Goal: Information Seeking & Learning: Find specific fact

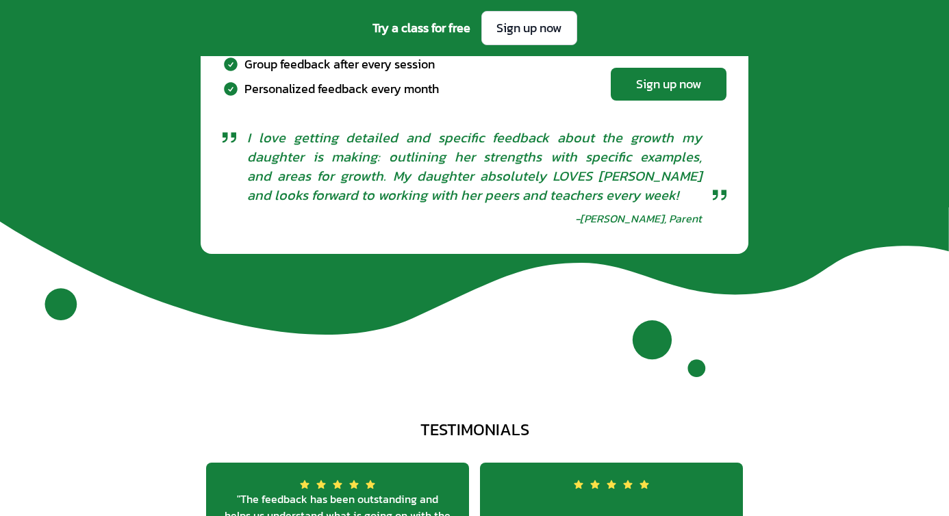
scroll to position [4896, 0]
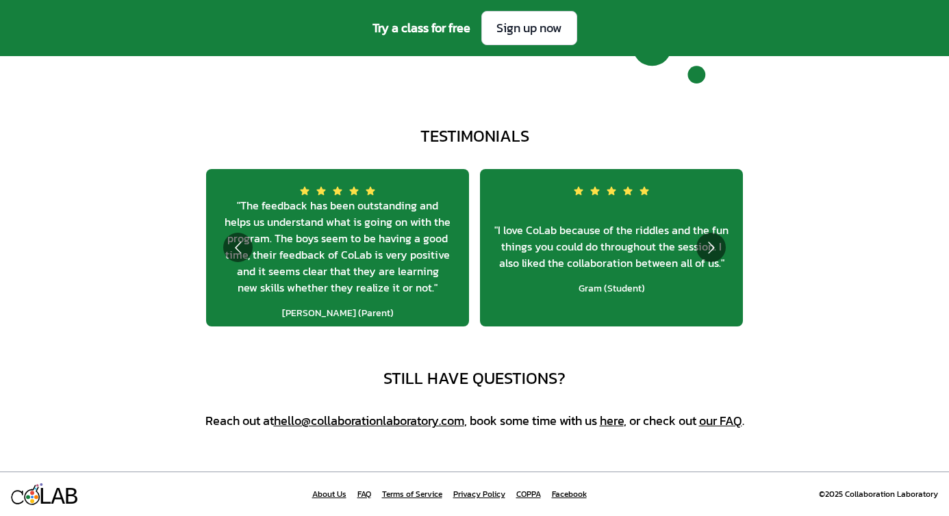
click at [357, 489] on link "FAQ" at bounding box center [364, 494] width 14 height 11
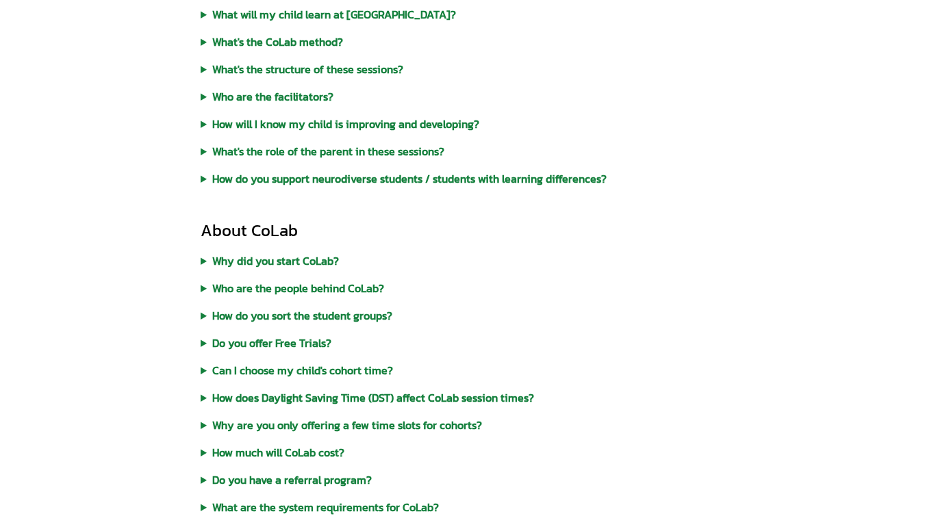
scroll to position [636, 0]
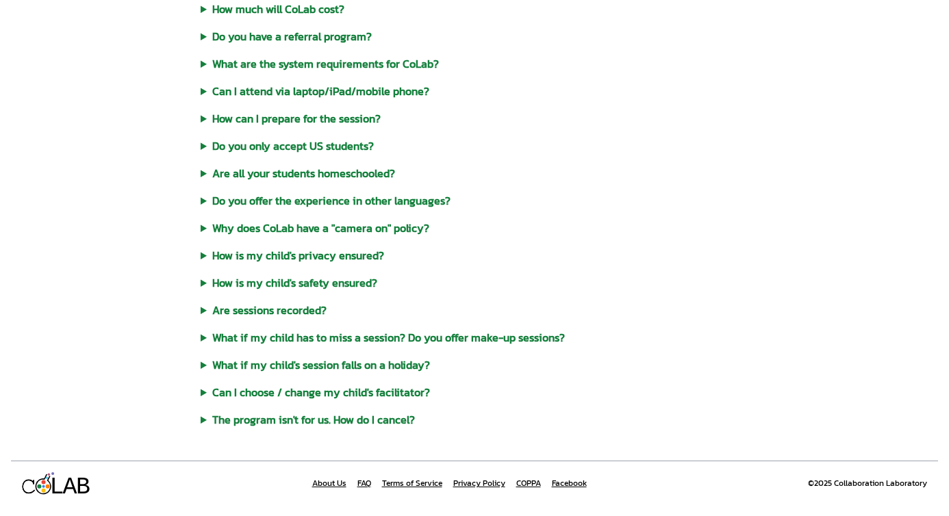
click at [352, 355] on div "About CoLab Why did you start CoLab? Most schools are pretty good at developing…" at bounding box center [475, 102] width 548 height 652
click at [348, 358] on summary "What if my child's session falls on a holiday?" at bounding box center [475, 365] width 548 height 16
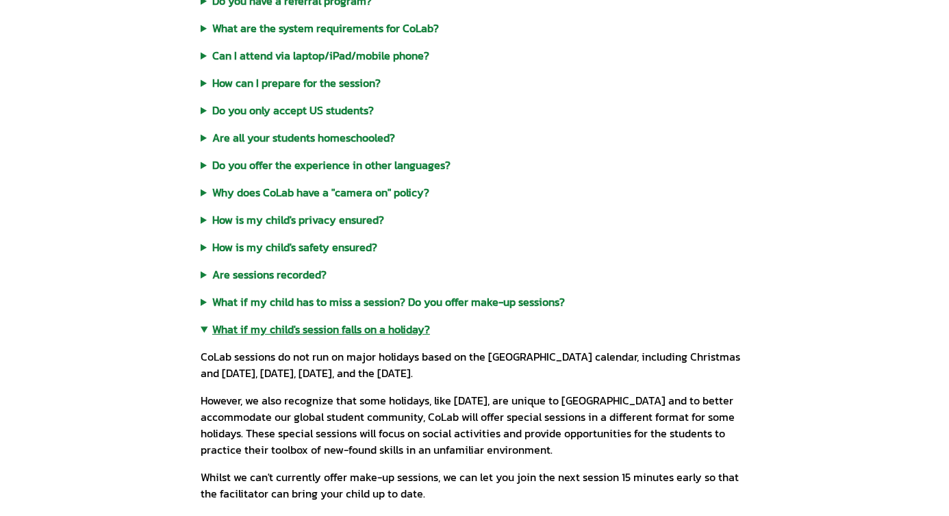
scroll to position [674, 0]
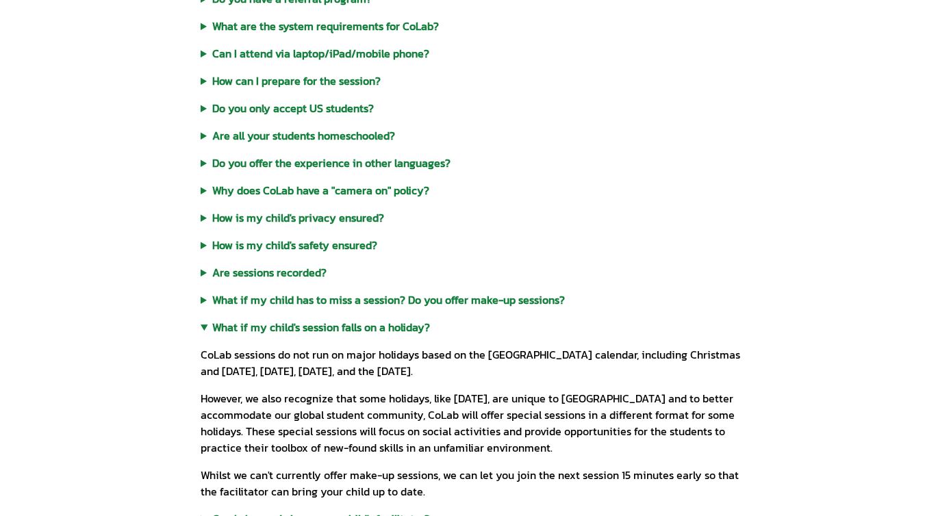
drag, startPoint x: 650, startPoint y: 355, endPoint x: 634, endPoint y: 368, distance: 20.5
click at [650, 368] on p "CoLab sessions do not run on major holidays based on the [GEOGRAPHIC_DATA] cale…" at bounding box center [475, 362] width 548 height 33
click at [415, 365] on p "CoLab sessions do not run on major holidays based on the [GEOGRAPHIC_DATA] cale…" at bounding box center [475, 362] width 548 height 33
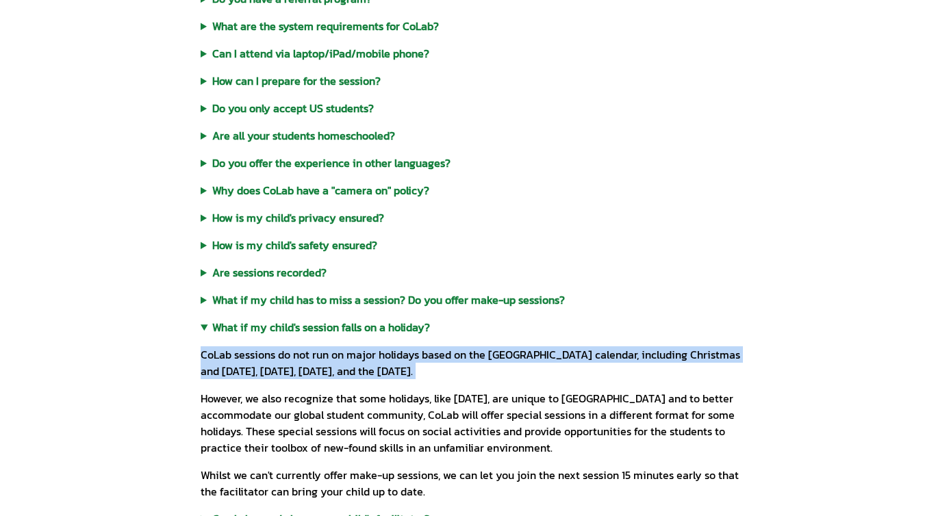
click at [415, 365] on p "CoLab sessions do not run on major holidays based on the [GEOGRAPHIC_DATA] cale…" at bounding box center [475, 362] width 548 height 33
copy div "CoLab sessions do not run on major holidays based on the [GEOGRAPHIC_DATA] cale…"
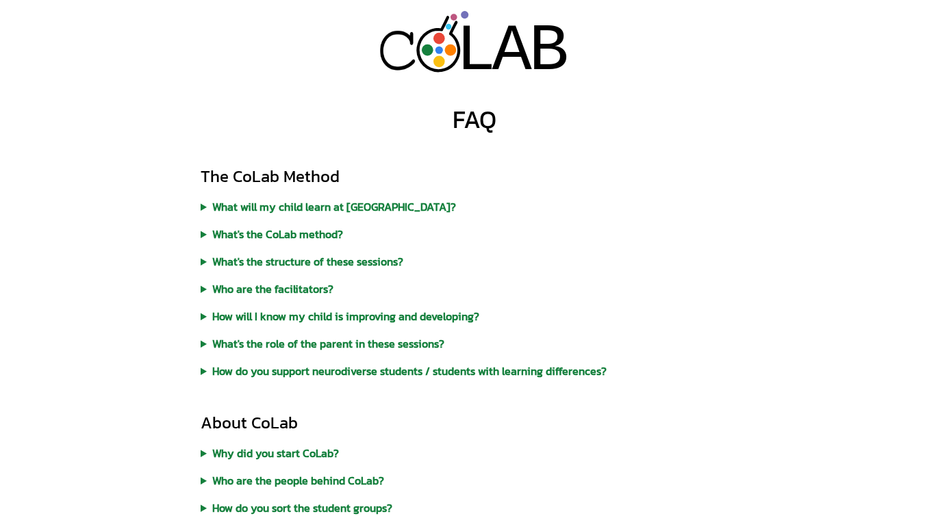
scroll to position [674, 0]
